Goal: Task Accomplishment & Management: Manage account settings

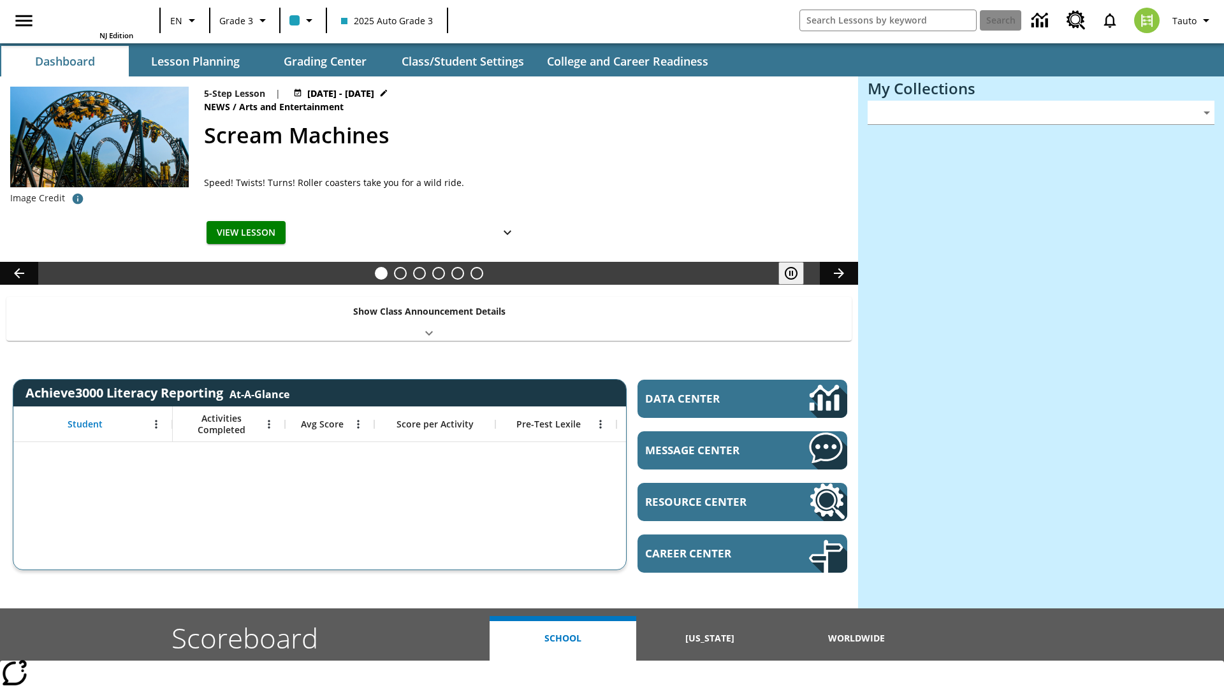
type input "-1"
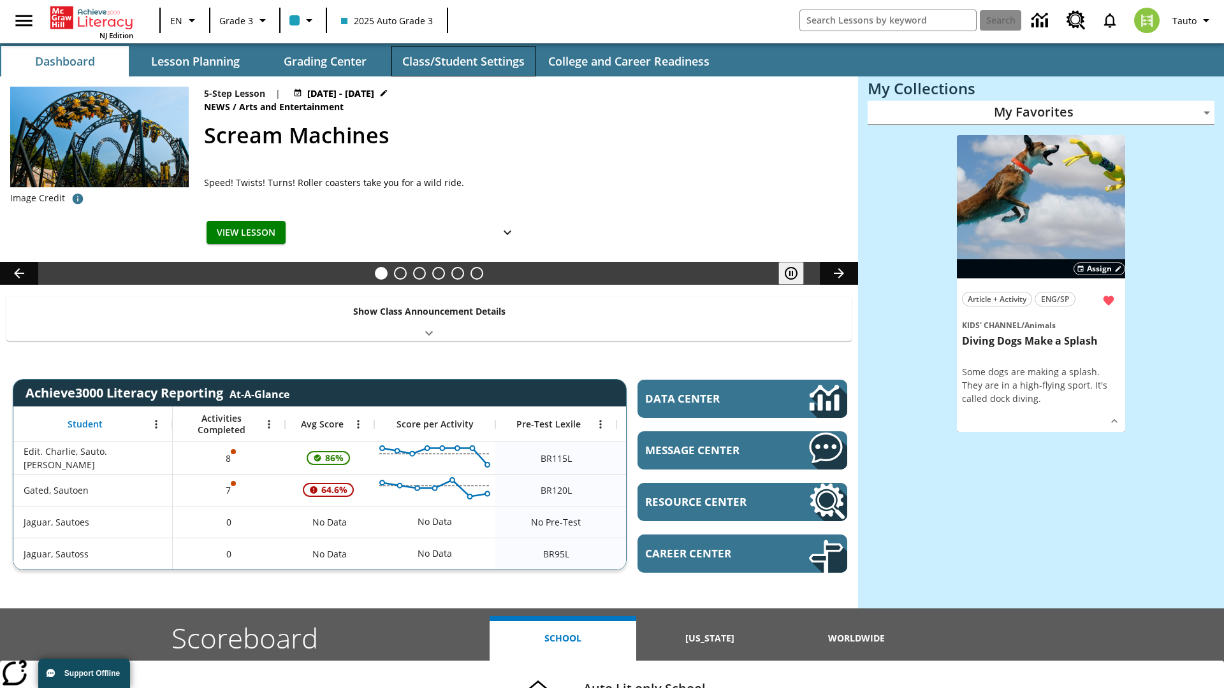
click at [463, 61] on button "Class/Student Settings" at bounding box center [463, 61] width 144 height 31
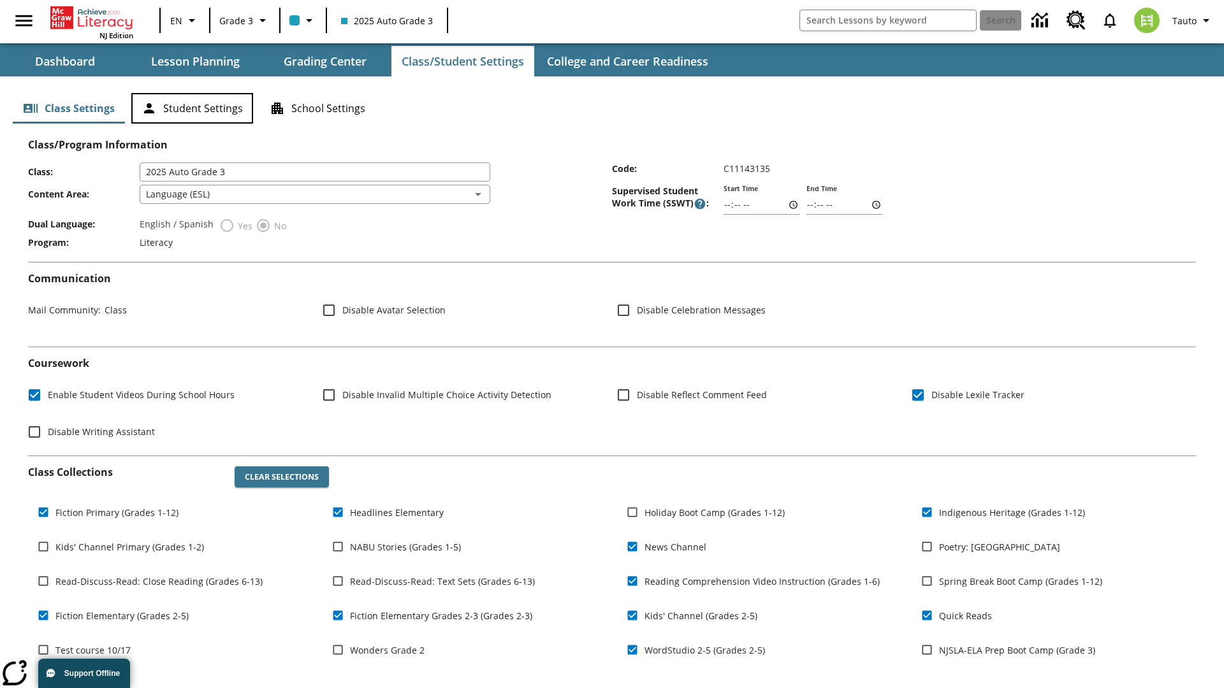
click at [192, 108] on button "Student Settings" at bounding box center [192, 108] width 122 height 31
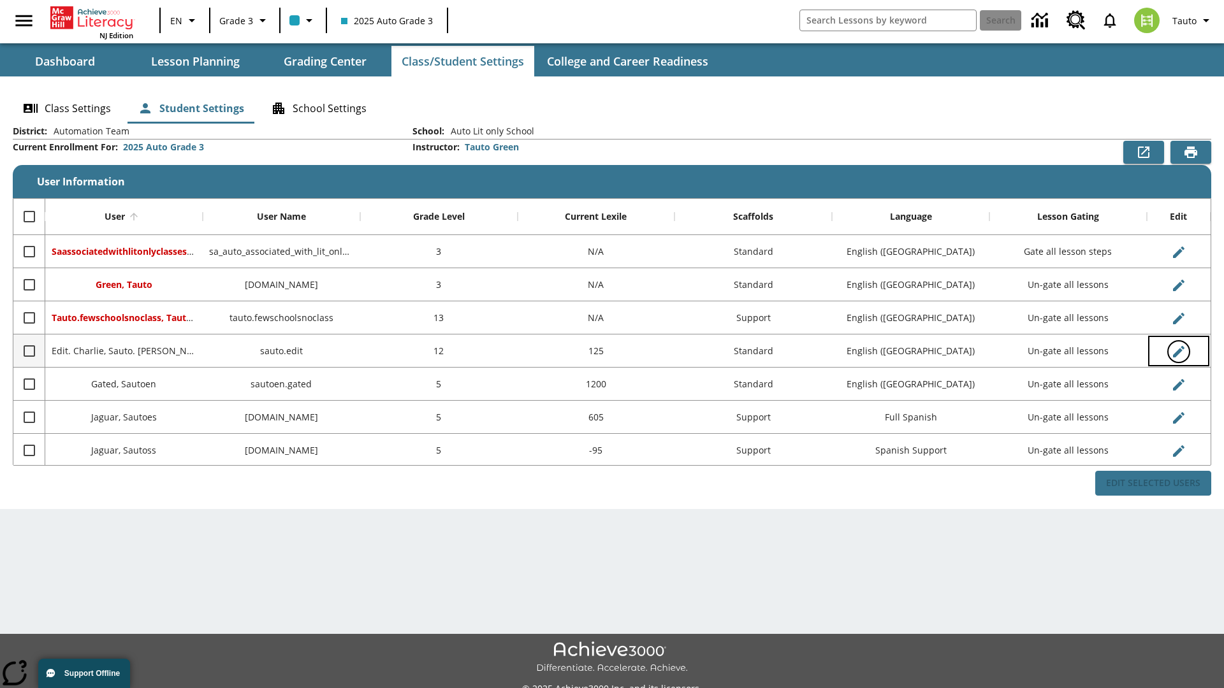
click at [1178, 351] on icon "Edit User" at bounding box center [1178, 351] width 11 height 11
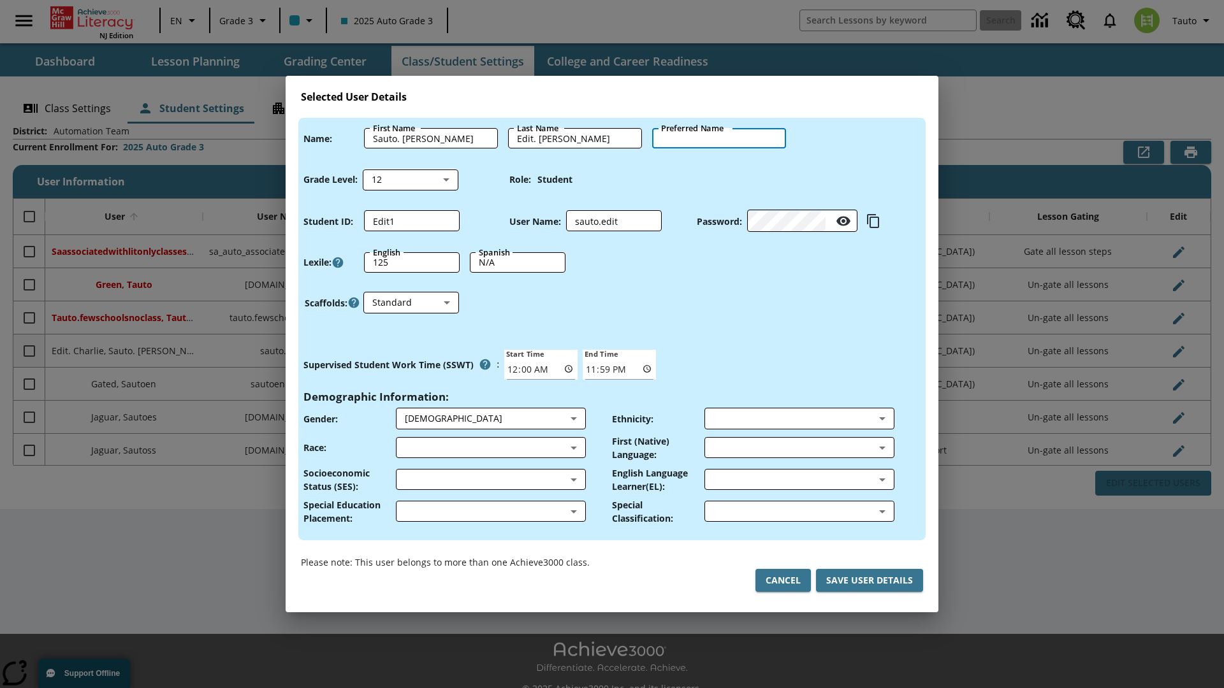
type input "Santino"
click at [783, 581] on button "Cancel" at bounding box center [782, 581] width 55 height 24
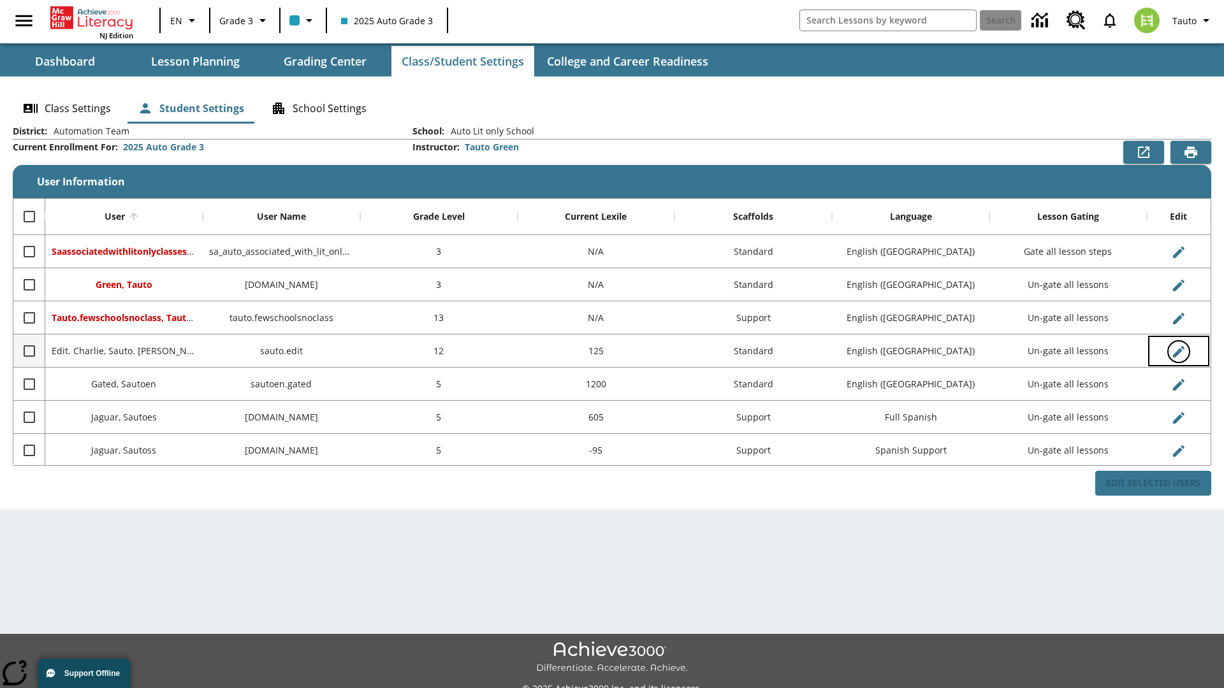
click at [1178, 351] on icon "Edit User" at bounding box center [1178, 351] width 11 height 11
